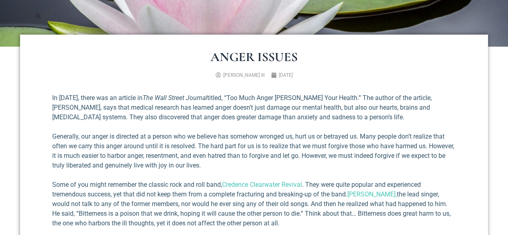
scroll to position [241, 0]
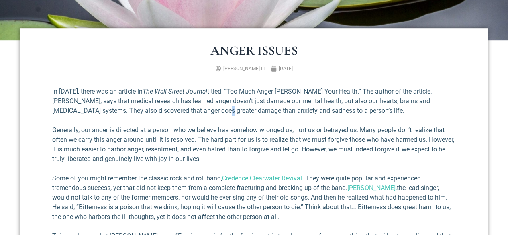
click at [197, 115] on p "In [DATE], there was an article in The Wall Street Journal titled, “Too Much An…" at bounding box center [253, 101] width 403 height 29
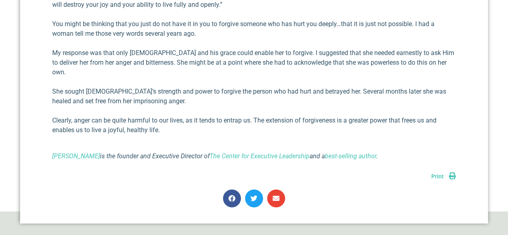
scroll to position [495, 0]
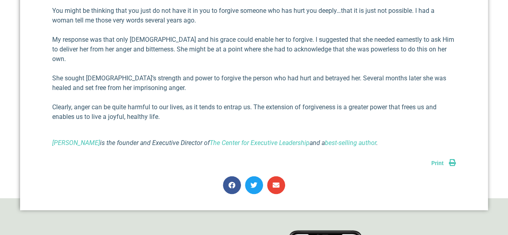
drag, startPoint x: 102, startPoint y: 94, endPoint x: 66, endPoint y: 121, distance: 45.0
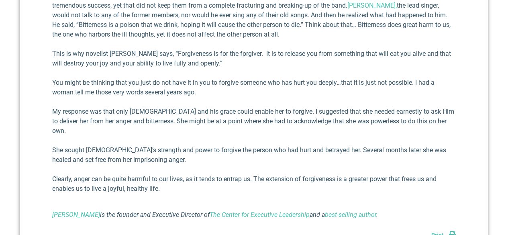
scroll to position [415, 0]
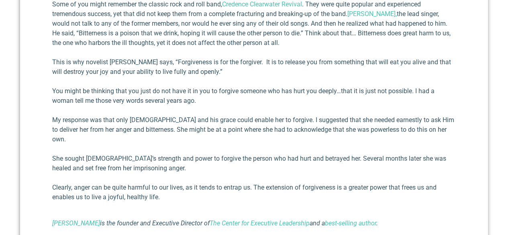
drag, startPoint x: 349, startPoint y: 15, endPoint x: 356, endPoint y: 43, distance: 29.0
click at [357, 44] on p "Some of you might remember the classic rock and roll band, Credence Clearwater …" at bounding box center [253, 24] width 403 height 48
copy p "[PERSON_NAME], the lead singer, would not talk to any of the former members, no…"
click at [222, 113] on div "In [DATE], there was an article in The Wall Street Journal titled, “Too Much An…" at bounding box center [253, 70] width 403 height 315
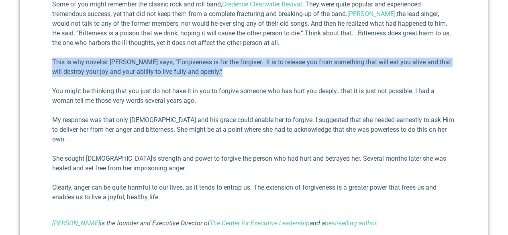
drag, startPoint x: 47, startPoint y: 63, endPoint x: 213, endPoint y: 72, distance: 166.0
click at [213, 72] on div "Anger Issues [PERSON_NAME] III [DATE] In [DATE], there was an article in The Wa…" at bounding box center [254, 72] width 468 height 436
copy p "This is why novelist [PERSON_NAME] says, “Forgiveness is for the forgiver. It i…"
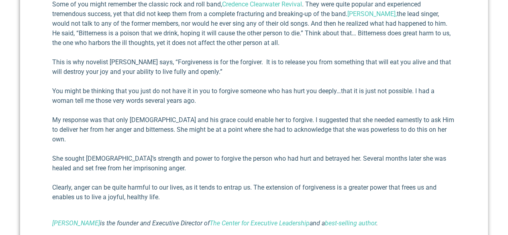
click at [226, 109] on div "In [DATE], there was an article in The Wall Street Journal titled, “Too Much An…" at bounding box center [253, 70] width 403 height 315
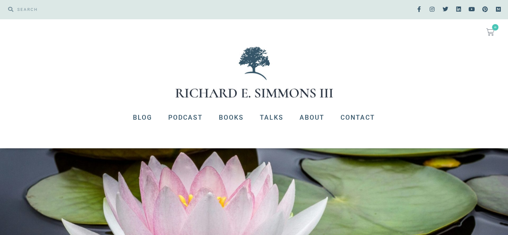
scroll to position [0, 0]
